Goal: Task Accomplishment & Management: Use online tool/utility

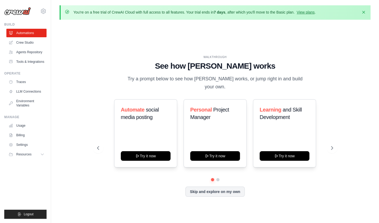
click at [226, 196] on div "Skip and explore on my own" at bounding box center [215, 192] width 236 height 10
click at [333, 145] on button at bounding box center [332, 148] width 11 height 11
click at [215, 160] on div "Fitness and Health Monitor Try it now" at bounding box center [215, 133] width 63 height 68
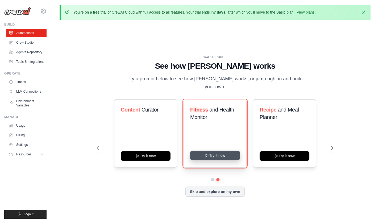
click at [227, 154] on button "Try it now" at bounding box center [215, 156] width 50 height 10
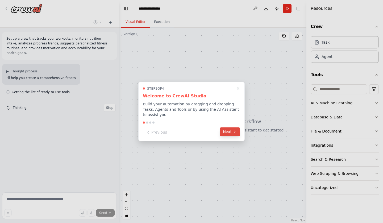
click at [235, 133] on icon at bounding box center [235, 132] width 4 height 4
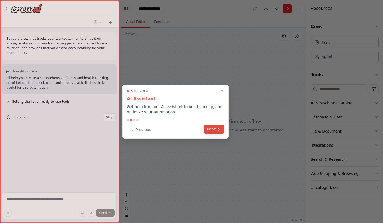
click at [214, 131] on button "Next" at bounding box center [214, 129] width 21 height 9
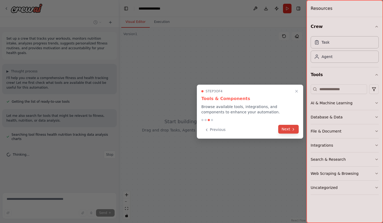
click at [284, 130] on button "Next" at bounding box center [288, 129] width 21 height 9
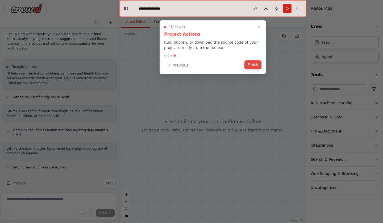
click at [252, 67] on button "Finish" at bounding box center [253, 64] width 17 height 9
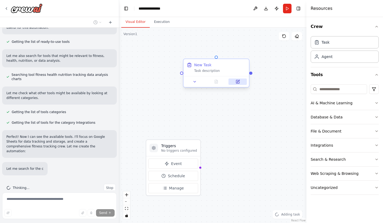
scroll to position [71, 0]
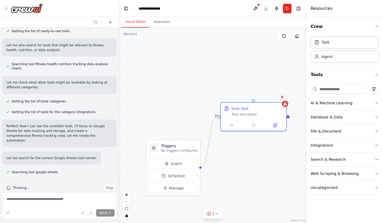
drag, startPoint x: 266, startPoint y: 174, endPoint x: 251, endPoint y: 96, distance: 79.0
click at [251, 96] on div "Triggers No triggers configured Event Schedule Manage New Task Task description" at bounding box center [212, 125] width 187 height 195
drag, startPoint x: 175, startPoint y: 149, endPoint x: 158, endPoint y: 83, distance: 68.2
click at [158, 83] on div "Triggers No triggers configured" at bounding box center [163, 84] width 36 height 10
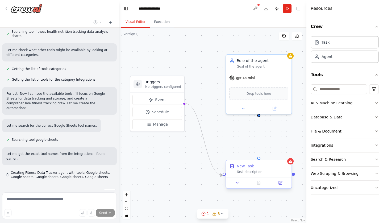
scroll to position [108, 0]
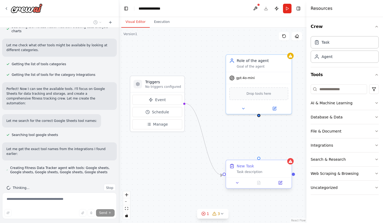
click at [260, 161] on div "New Task Task description" at bounding box center [258, 168] width 65 height 17
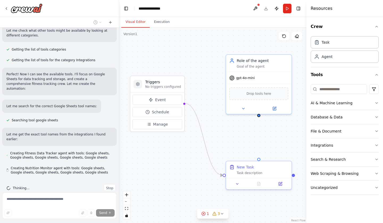
scroll to position [123, 0]
click at [283, 187] on div at bounding box center [258, 182] width 65 height 11
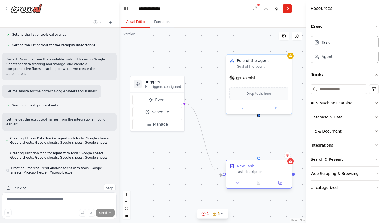
scroll to position [138, 0]
click at [282, 186] on div at bounding box center [258, 182] width 65 height 11
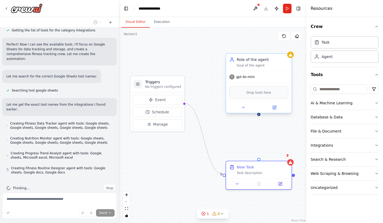
scroll to position [153, 0]
click at [375, 103] on icon "button" at bounding box center [377, 103] width 4 height 4
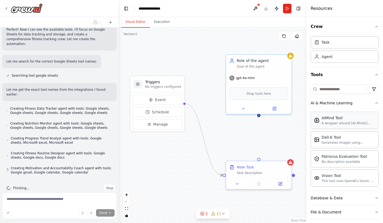
scroll to position [167, 0]
click at [375, 104] on icon "button" at bounding box center [377, 103] width 4 height 4
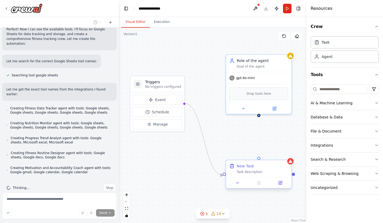
click at [257, 172] on div "Task description" at bounding box center [263, 172] width 52 height 4
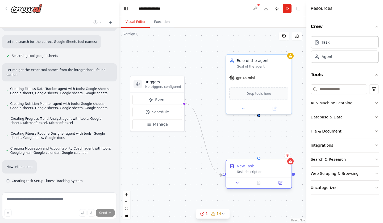
scroll to position [196, 0]
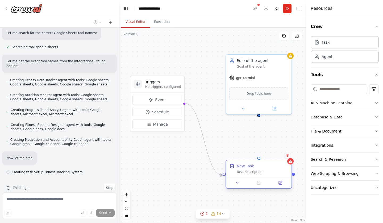
click at [257, 172] on div "Task description" at bounding box center [263, 172] width 52 height 4
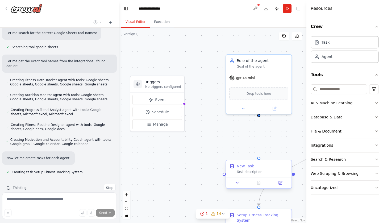
click at [257, 172] on div "Task description" at bounding box center [263, 172] width 52 height 4
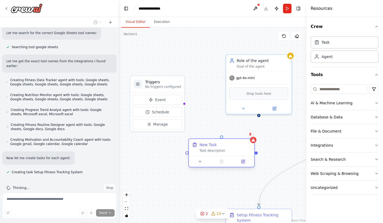
drag, startPoint x: 257, startPoint y: 172, endPoint x: 210, endPoint y: 144, distance: 54.7
click at [210, 149] on div "Task description" at bounding box center [226, 151] width 52 height 4
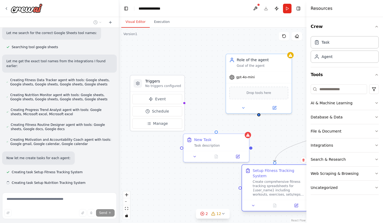
scroll to position [206, 0]
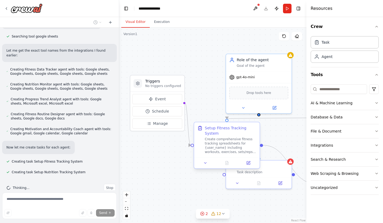
drag, startPoint x: 252, startPoint y: 218, endPoint x: 220, endPoint y: 129, distance: 94.5
click at [220, 129] on div "Setup Fitness Tracking System" at bounding box center [231, 130] width 52 height 11
click at [291, 85] on div "Drop tools here" at bounding box center [258, 91] width 65 height 19
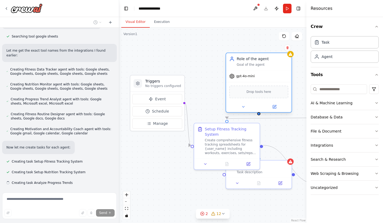
scroll to position [217, 0]
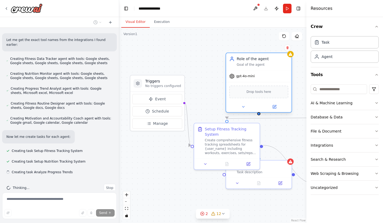
click at [272, 83] on div "Drop tools here" at bounding box center [258, 91] width 65 height 19
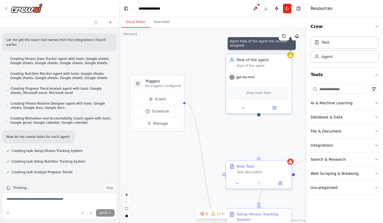
click at [289, 49] on div ".deletable-edge-delete-btn { width: 20px; height: 20px; border: 0px solid #ffff…" at bounding box center [212, 125] width 187 height 195
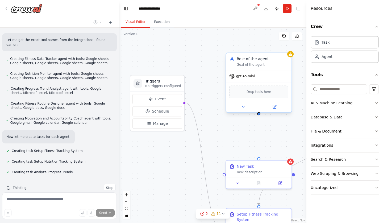
click at [276, 60] on div "Role of the agent" at bounding box center [263, 58] width 52 height 5
click at [288, 50] on button at bounding box center [287, 47] width 7 height 7
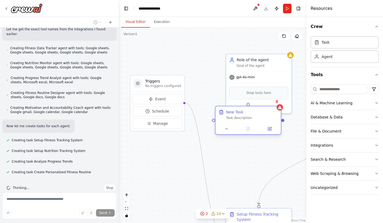
drag, startPoint x: 268, startPoint y: 164, endPoint x: 255, endPoint y: 109, distance: 57.1
click at [255, 109] on div "New Task Task description" at bounding box center [248, 114] width 65 height 17
click at [277, 102] on icon at bounding box center [277, 101] width 3 height 3
click at [263, 100] on button "Confirm" at bounding box center [262, 101] width 19 height 6
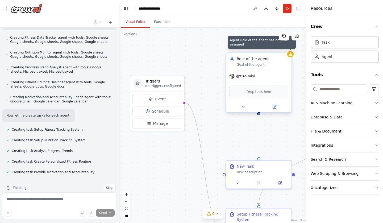
click at [292, 54] on icon at bounding box center [291, 54] width 4 height 4
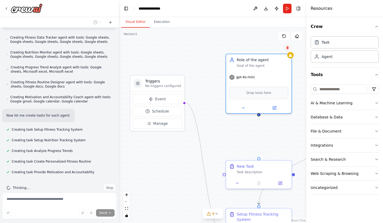
click at [290, 48] on button at bounding box center [287, 47] width 7 height 7
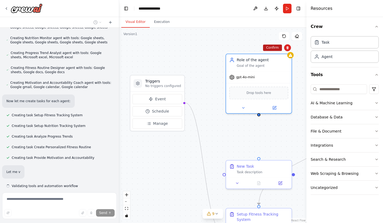
scroll to position [267, 0]
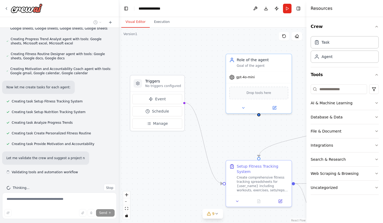
click at [274, 48] on div ".deletable-edge-delete-btn { width: 20px; height: 20px; border: 0px solid #ffff…" at bounding box center [212, 125] width 187 height 195
click at [261, 69] on div "Role of the agent Goal of the agent" at bounding box center [258, 61] width 65 height 17
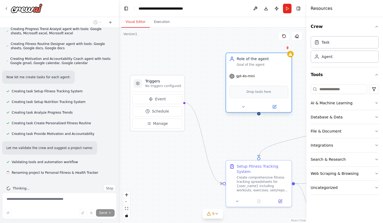
scroll to position [277, 0]
click at [287, 68] on div "Role of the agent Goal of the agent" at bounding box center [258, 61] width 65 height 17
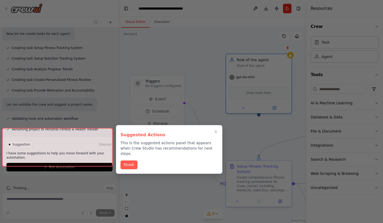
scroll to position [320, 0]
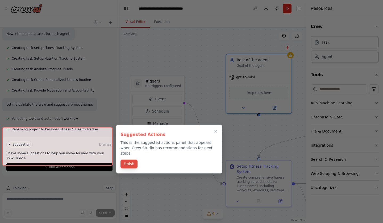
click at [136, 160] on button "Finish" at bounding box center [129, 164] width 17 height 9
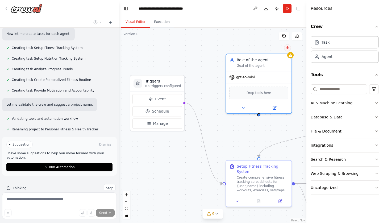
click at [289, 48] on icon at bounding box center [288, 47] width 2 height 3
click at [272, 48] on button "Confirm" at bounding box center [272, 47] width 19 height 6
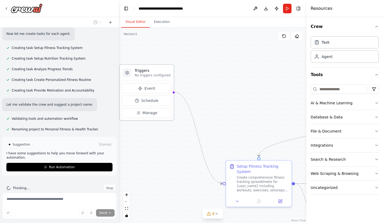
drag, startPoint x: 169, startPoint y: 87, endPoint x: 153, endPoint y: 66, distance: 26.9
click at [153, 68] on div "Triggers No triggers configured" at bounding box center [153, 73] width 36 height 10
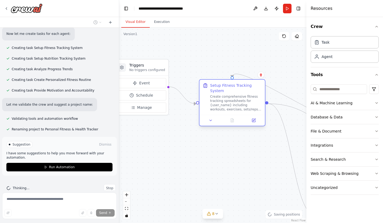
drag, startPoint x: 261, startPoint y: 173, endPoint x: 232, endPoint y: 93, distance: 85.0
click at [232, 93] on div "Setup Fitness Tracking System" at bounding box center [236, 88] width 52 height 11
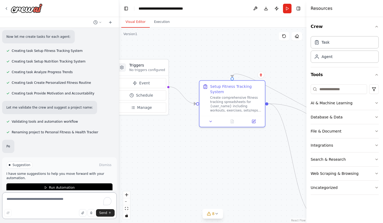
scroll to position [317, 0]
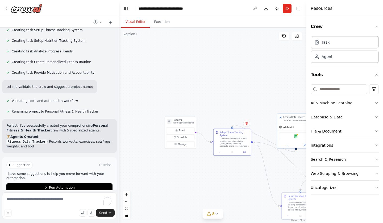
drag, startPoint x: 251, startPoint y: 183, endPoint x: 200, endPoint y: 158, distance: 56.8
click at [200, 158] on div ".deletable-edge-delete-btn { width: 20px; height: 20px; border: 0px solid #ffff…" at bounding box center [212, 125] width 187 height 195
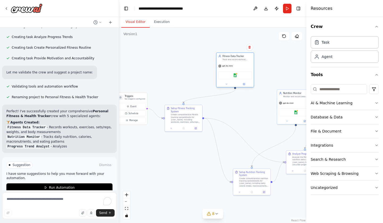
drag, startPoint x: 249, startPoint y: 111, endPoint x: 236, endPoint y: 70, distance: 43.1
click at [236, 70] on div "Google sheets" at bounding box center [235, 75] width 37 height 12
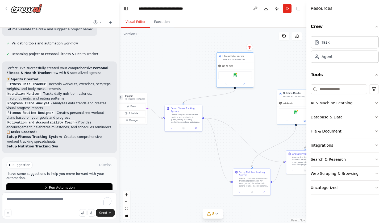
click at [239, 76] on div "Google sheets" at bounding box center [236, 75] width 34 height 8
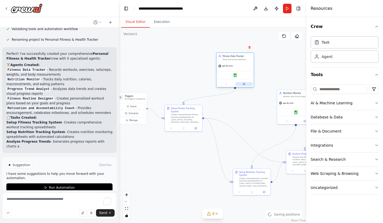
click at [245, 83] on icon at bounding box center [244, 83] width 1 height 1
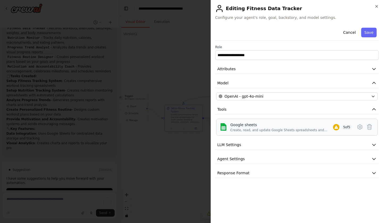
click at [260, 129] on div "Create, read, and update Google Sheets spreadsheets and manage worksheet data." at bounding box center [282, 130] width 103 height 4
click at [301, 145] on button "LLM Settings" at bounding box center [297, 145] width 164 height 10
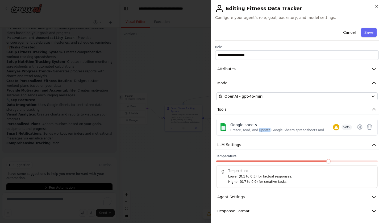
scroll to position [1, 0]
click at [376, 7] on icon "button" at bounding box center [377, 6] width 4 height 4
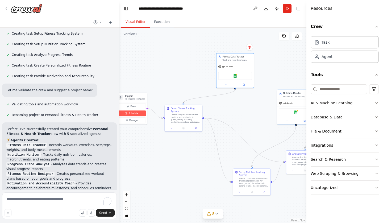
scroll to position [335, 0]
drag, startPoint x: 290, startPoint y: 101, endPoint x: 235, endPoint y: 127, distance: 61.1
click at [235, 125] on div "gpt-4o-mini" at bounding box center [241, 123] width 15 height 3
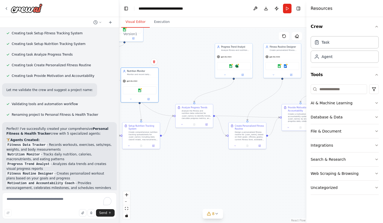
drag, startPoint x: 289, startPoint y: 202, endPoint x: 177, endPoint y: 157, distance: 120.9
click at [177, 157] on div ".deletable-edge-delete-btn { width: 20px; height: 20px; border: 0px solid #ffff…" at bounding box center [212, 125] width 187 height 195
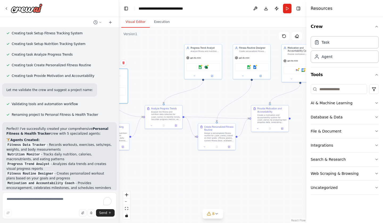
drag, startPoint x: 220, startPoint y: 166, endPoint x: 192, endPoint y: 166, distance: 28.2
click at [192, 166] on div ".deletable-edge-delete-btn { width: 20px; height: 20px; border: 0px solid #ffff…" at bounding box center [212, 125] width 187 height 195
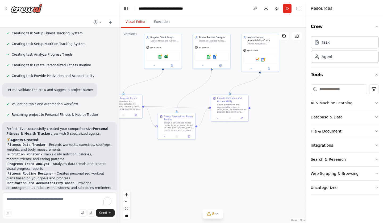
drag, startPoint x: 192, startPoint y: 166, endPoint x: 151, endPoint y: 155, distance: 42.6
click at [151, 155] on div ".deletable-edge-delete-btn { width: 20px; height: 20px; border: 0px solid #ffff…" at bounding box center [212, 125] width 187 height 195
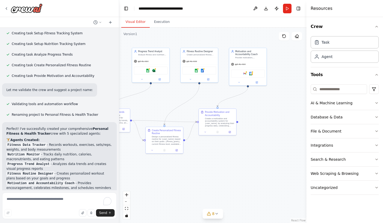
drag, startPoint x: 247, startPoint y: 147, endPoint x: 230, endPoint y: 167, distance: 26.3
click at [230, 167] on div ".deletable-edge-delete-btn { width: 20px; height: 20px; border: 0px solid #ffff…" at bounding box center [212, 125] width 187 height 195
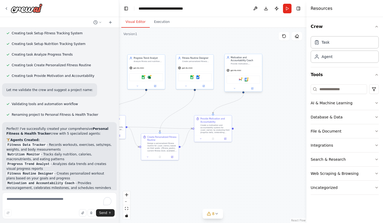
click at [253, 64] on div "Provide motivation, accountability, and positive reinforcement to help the user…" at bounding box center [246, 64] width 30 height 2
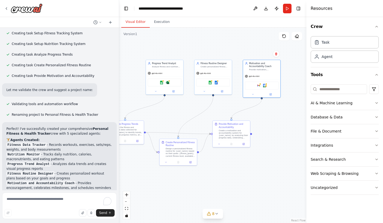
drag, startPoint x: 261, startPoint y: 119, endPoint x: 280, endPoint y: 125, distance: 19.1
click at [280, 125] on div ".deletable-edge-delete-btn { width: 20px; height: 20px; border: 0px solid #ffff…" at bounding box center [212, 125] width 187 height 195
click at [266, 87] on div "Google gmail Google calendar" at bounding box center [262, 85] width 34 height 8
click at [266, 71] on div "Motivation and Accountability Coach Provide motivation, accountability, and pos…" at bounding box center [261, 65] width 37 height 13
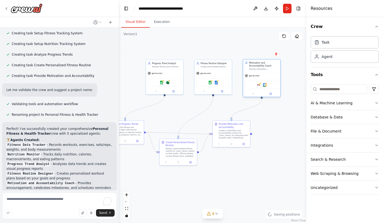
click at [266, 71] on div "Motivation and Accountability Coach Provide motivation, accountability, and pos…" at bounding box center [261, 65] width 37 height 13
click at [271, 95] on icon at bounding box center [271, 94] width 2 height 2
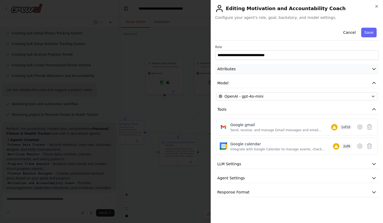
click at [370, 71] on button "Attributes" at bounding box center [297, 69] width 164 height 10
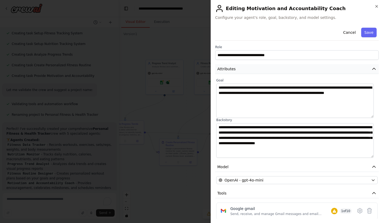
click at [372, 71] on icon "button" at bounding box center [374, 68] width 5 height 5
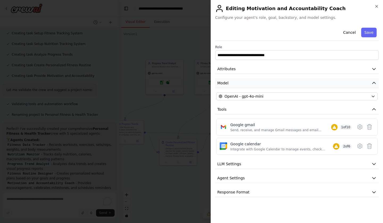
click at [368, 83] on button "Model" at bounding box center [297, 83] width 164 height 10
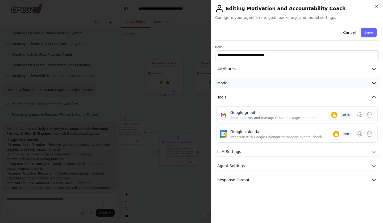
click at [378, 84] on button "Model" at bounding box center [297, 83] width 164 height 10
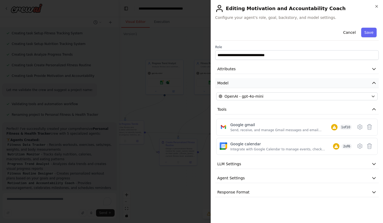
click at [376, 81] on icon "button" at bounding box center [374, 82] width 5 height 5
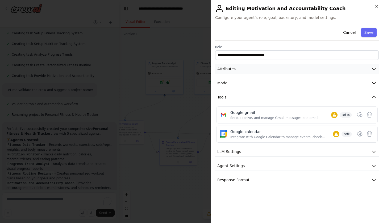
click at [376, 68] on icon "button" at bounding box center [374, 68] width 5 height 5
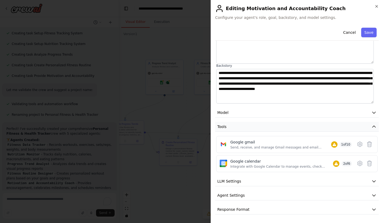
scroll to position [0, 0]
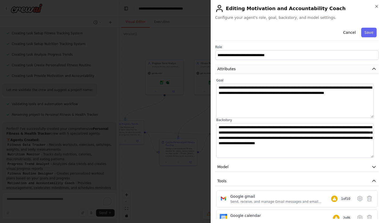
click at [372, 70] on icon "button" at bounding box center [374, 68] width 5 height 5
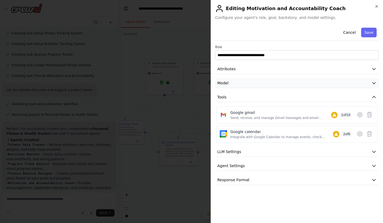
click at [370, 84] on button "Model" at bounding box center [297, 83] width 164 height 10
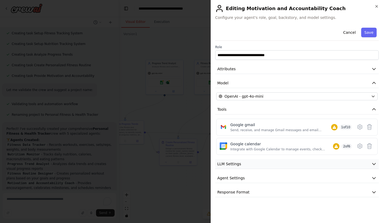
click at [297, 167] on button "LLM Settings" at bounding box center [297, 164] width 164 height 10
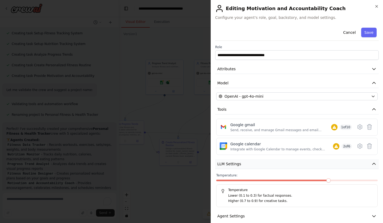
scroll to position [23, 0]
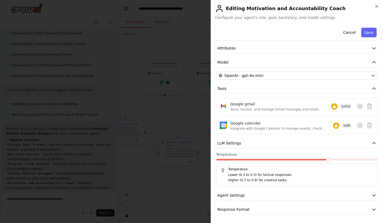
click at [297, 190] on div "**********" at bounding box center [297, 110] width 164 height 210
click at [372, 197] on icon "button" at bounding box center [374, 195] width 5 height 5
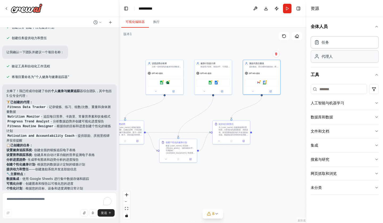
scroll to position [306, 0]
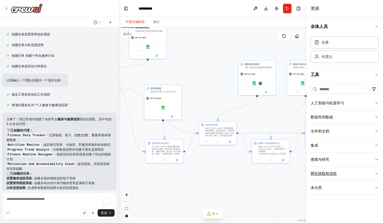
drag, startPoint x: 219, startPoint y: 175, endPoint x: 331, endPoint y: 178, distance: 112.1
click at [331, 178] on div "建立一个团队来跟踪您的锻炼情况、监测营养摄入、分析进度趋势、建议个性化的健身计划，并为您的健康目标提供动力和责任。 ▶ 思维过程 我会帮你打造一个全面的健身和…" at bounding box center [191, 111] width 383 height 223
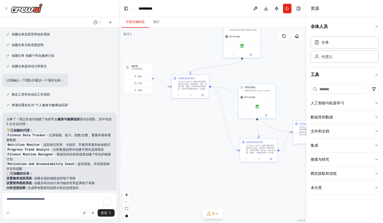
drag, startPoint x: 226, startPoint y: 192, endPoint x: 299, endPoint y: 191, distance: 73.5
click at [299, 191] on div ".deletable-edge-delete-btn { width: 20px; height: 20px; border: 0px solid #ffff…" at bounding box center [212, 125] width 187 height 195
click at [200, 97] on button at bounding box center [201, 97] width 10 height 4
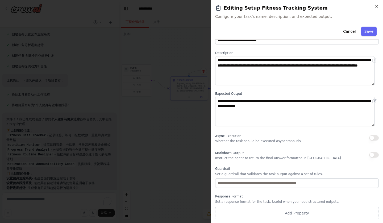
scroll to position [0, 0]
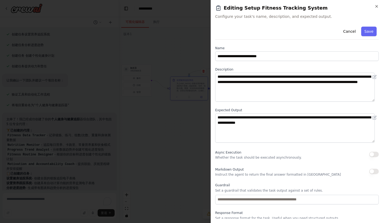
click at [376, 4] on div "**********" at bounding box center [297, 111] width 173 height 223
click at [378, 7] on icon "button" at bounding box center [377, 6] width 4 height 4
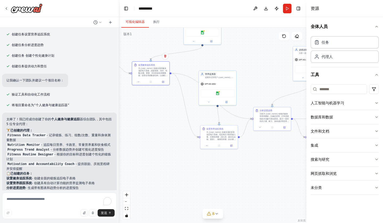
drag, startPoint x: 184, startPoint y: 164, endPoint x: 147, endPoint y: 150, distance: 40.2
click at [147, 150] on div ".deletable-edge-delete-btn { width: 20px; height: 20px; border: 0px solid #ffff…" at bounding box center [212, 125] width 187 height 195
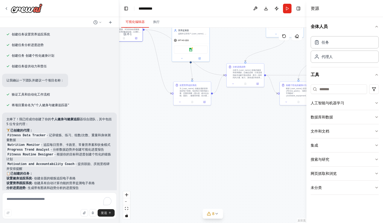
drag, startPoint x: 214, startPoint y: 161, endPoint x: 186, endPoint y: 117, distance: 51.8
click at [186, 117] on div ".deletable-edge-delete-btn { width: 20px; height: 20px; border: 0px solid #ffff…" at bounding box center [212, 125] width 187 height 195
